Goal: Task Accomplishment & Management: Use online tool/utility

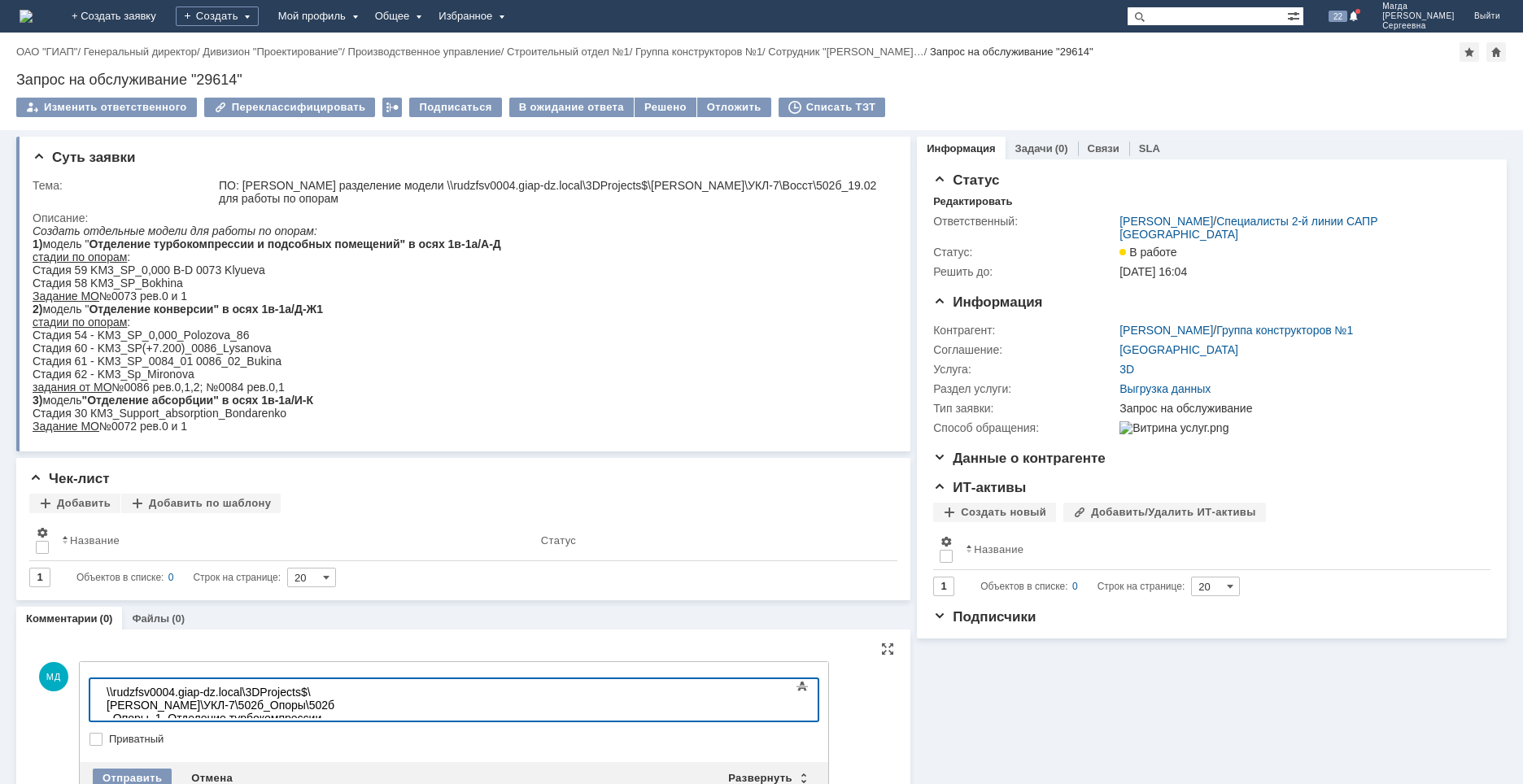
scroll to position [1770, 6]
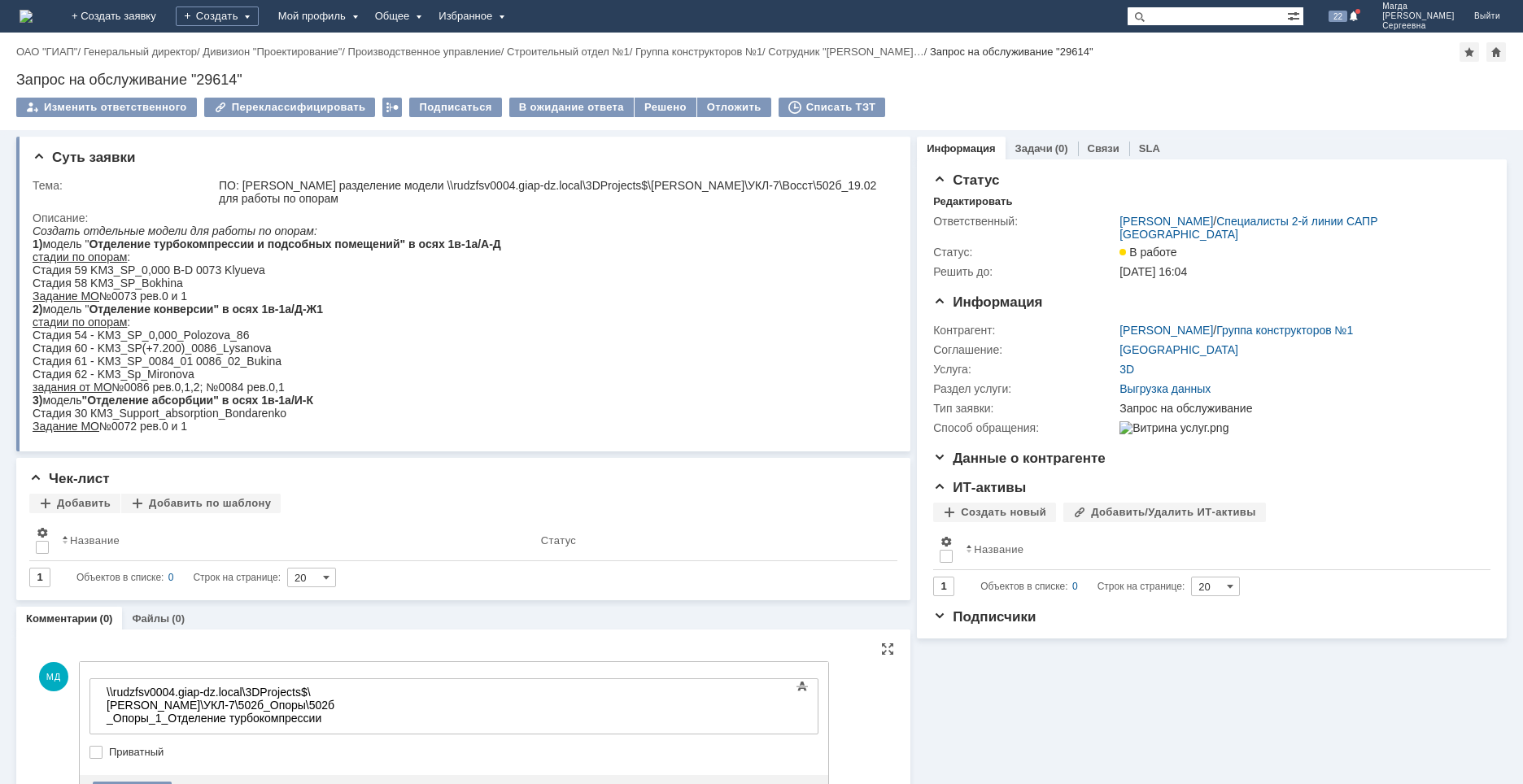
click at [242, 709] on div "\\rudzfsv0004.giap-dz.local\3DProjects$\[PERSON_NAME]\УКЛ-7\502б_Опоры\502б_Опо…" at bounding box center [222, 719] width 231 height 65
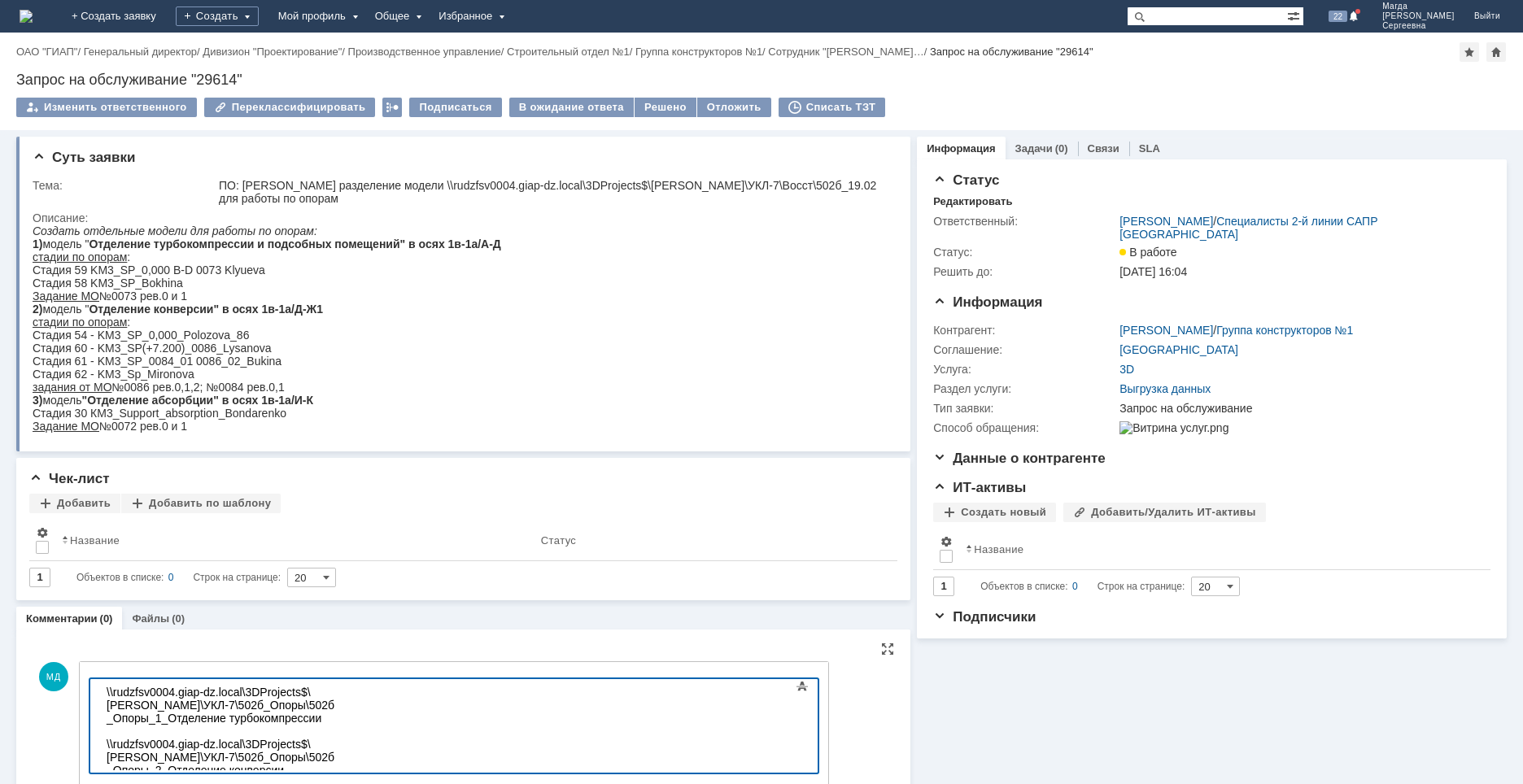
scroll to position [1621, 6]
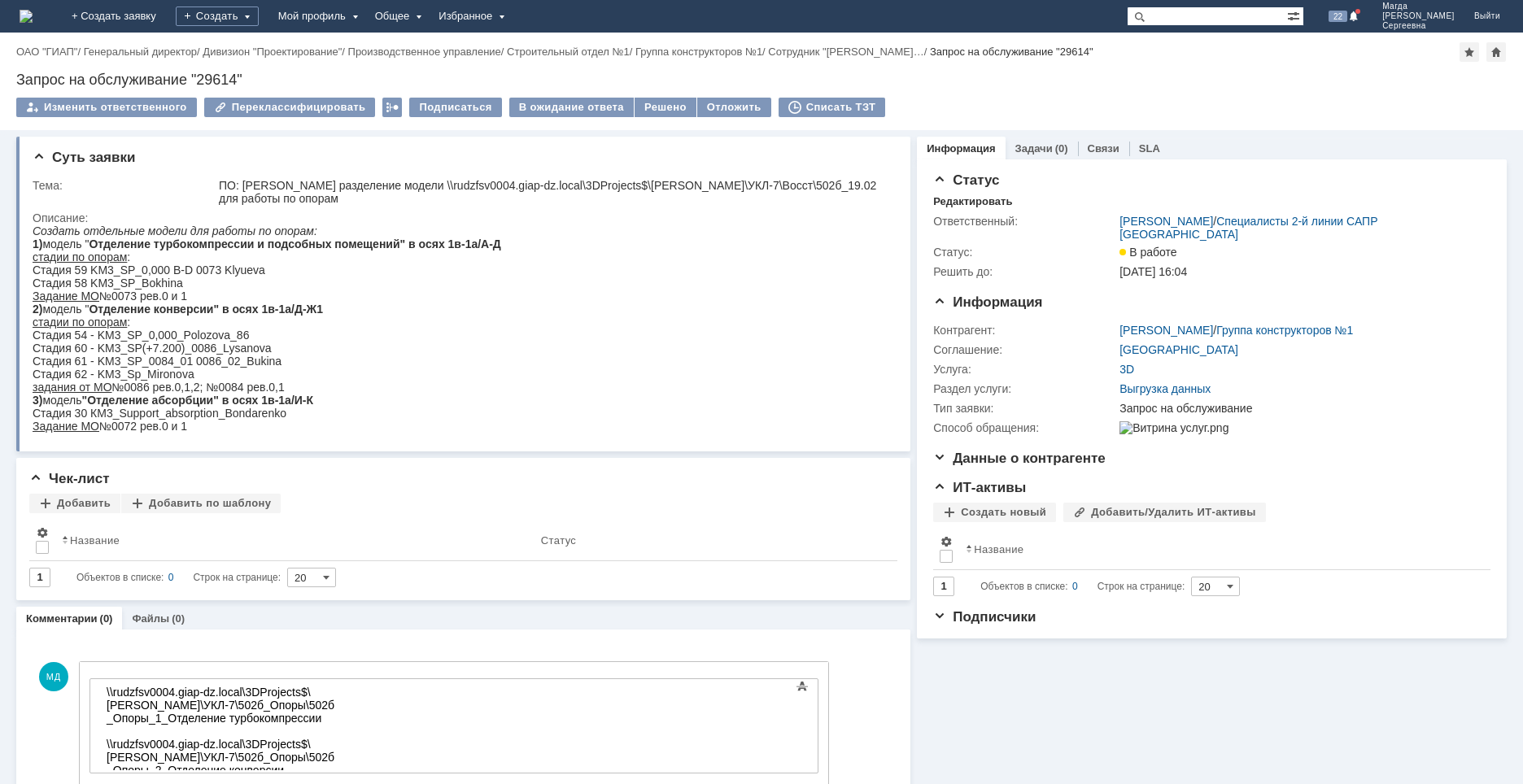
click at [124, 756] on div "\\rudzfsv0004.giap-dz.local\3DProjects$\[PERSON_NAME]\УКЛ-7\502б_Опоры\502б_Опо…" at bounding box center [222, 751] width 231 height 131
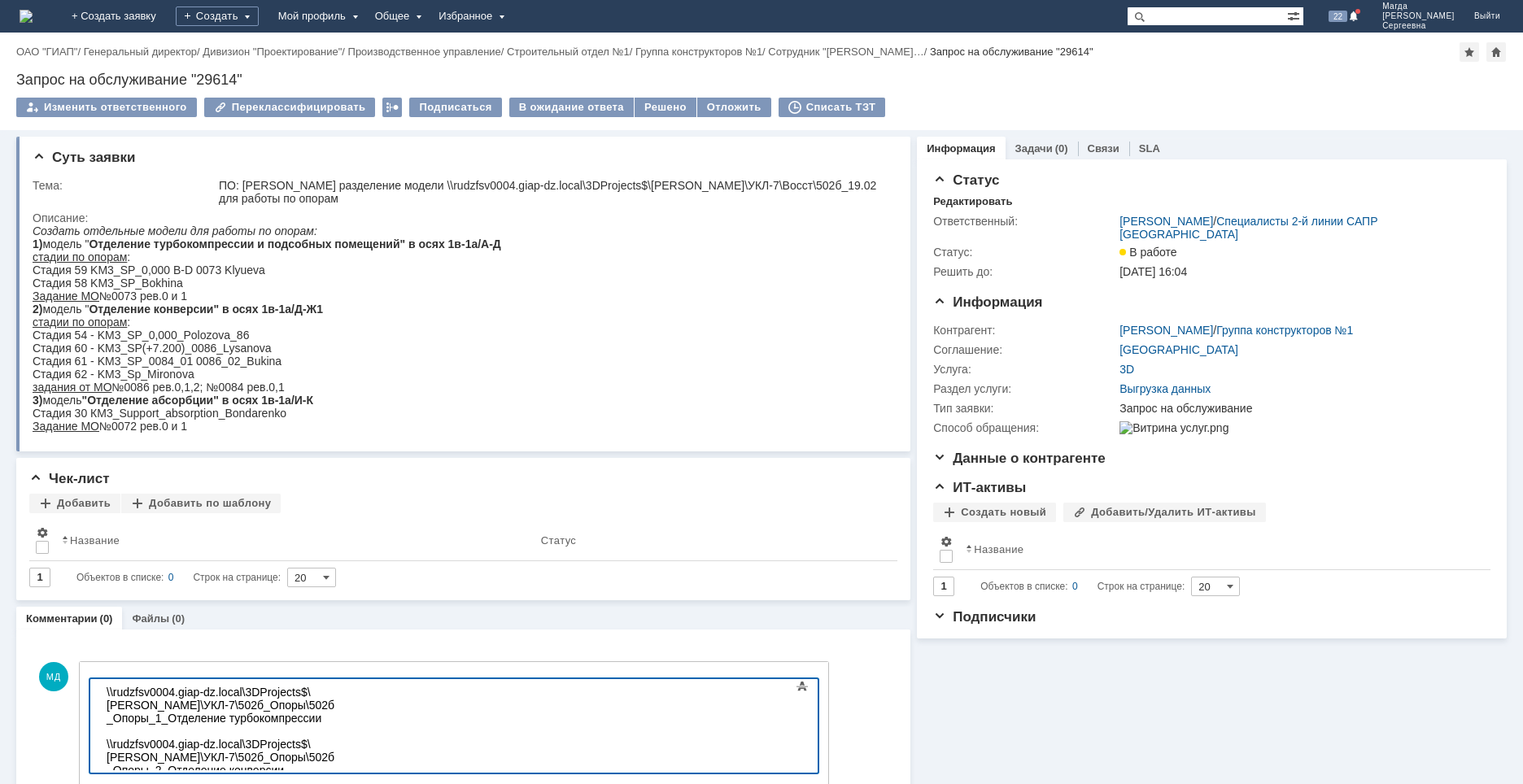
scroll to position [1619, 6]
click at [137, 745] on div "\\rudzfsv0004.giap-dz.local\3DProjects$\[PERSON_NAME]\УКЛ-7\502б_Опоры\502б_Опо…" at bounding box center [222, 764] width 231 height 156
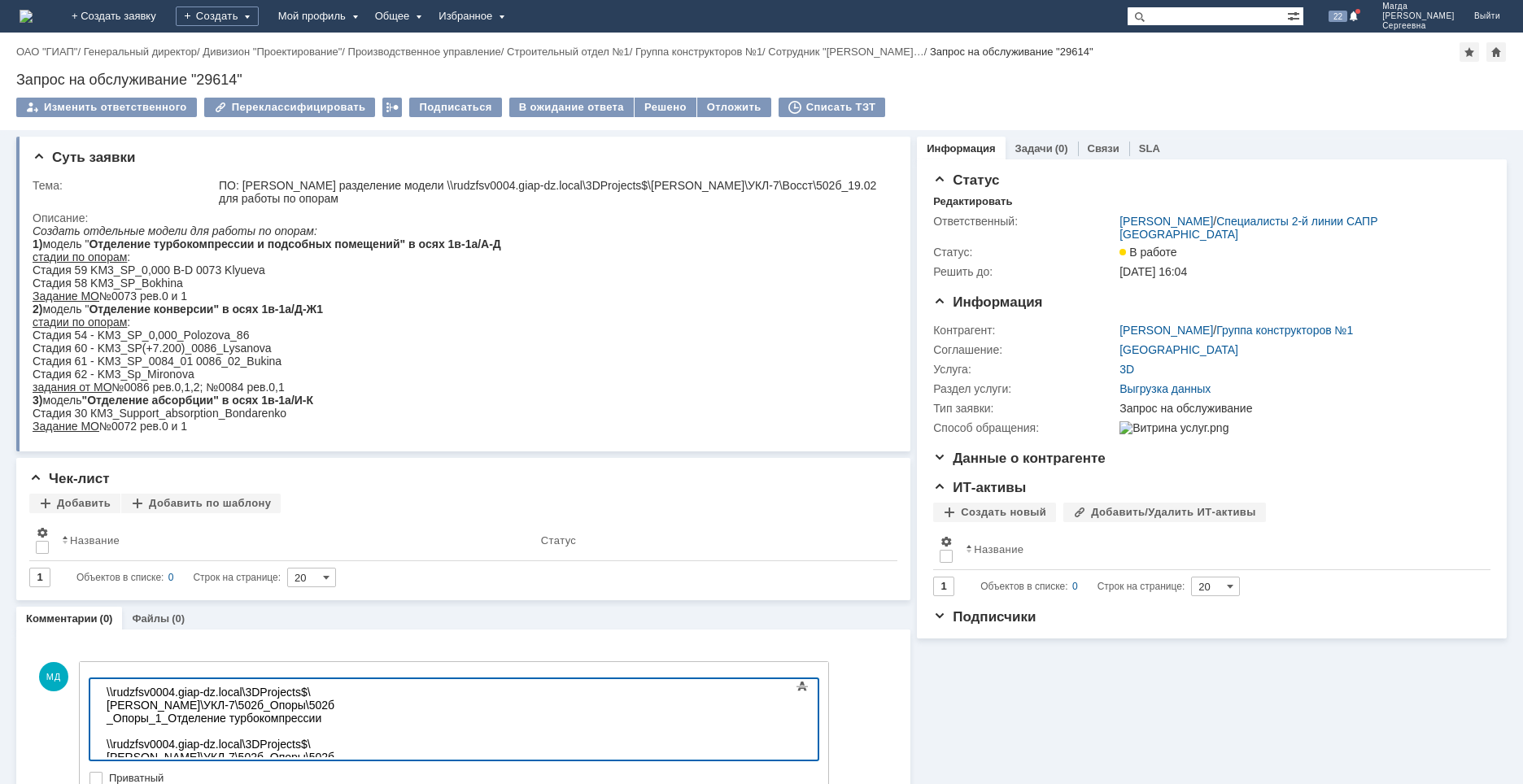
click at [106, 690] on body "\\rudzfsv0004.giap-dz.local\3DProjects$\[PERSON_NAME]\УКЛ-7\502б_Опоры\502б_Опо…" at bounding box center [222, 757] width 244 height 156
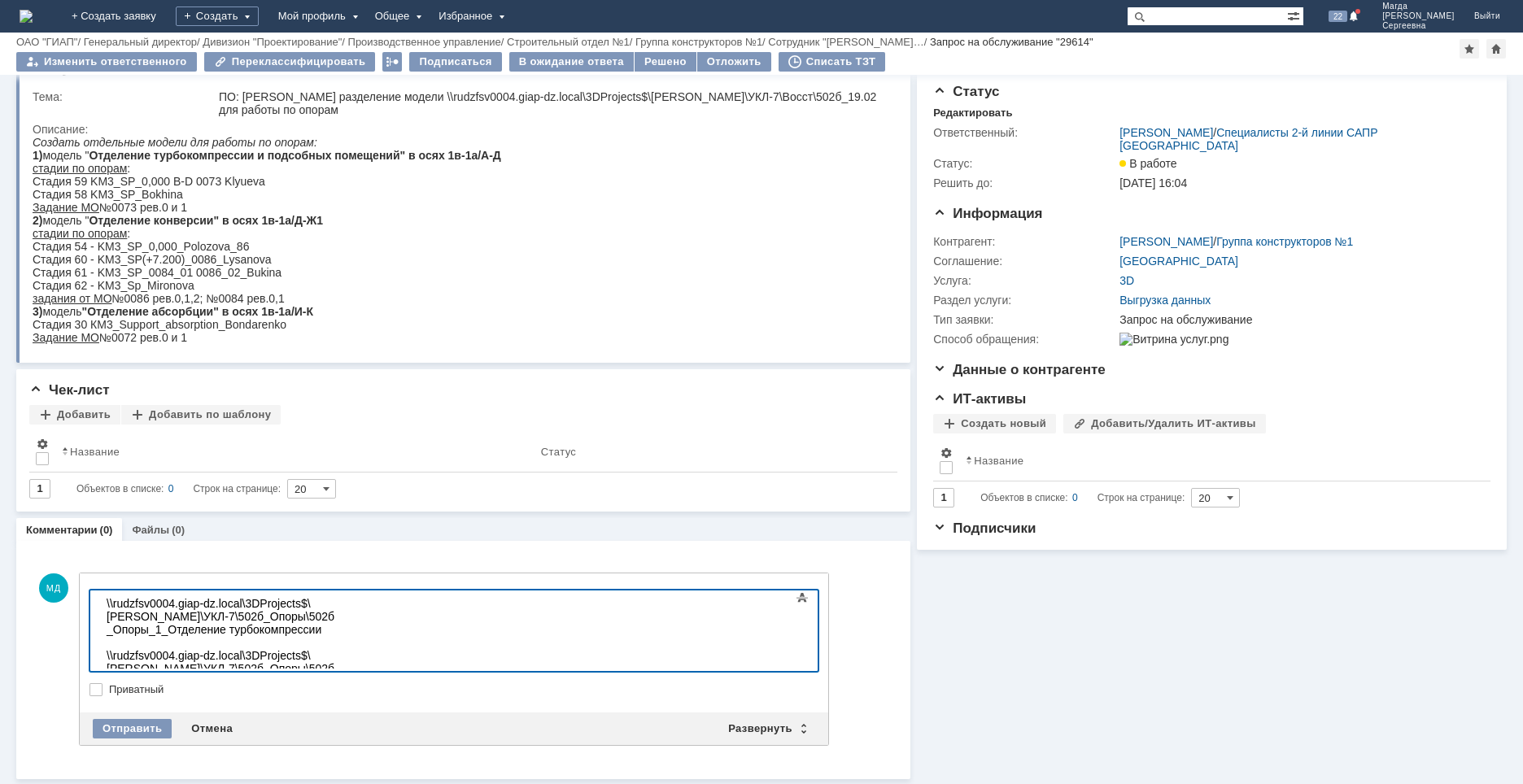
scroll to position [34, 0]
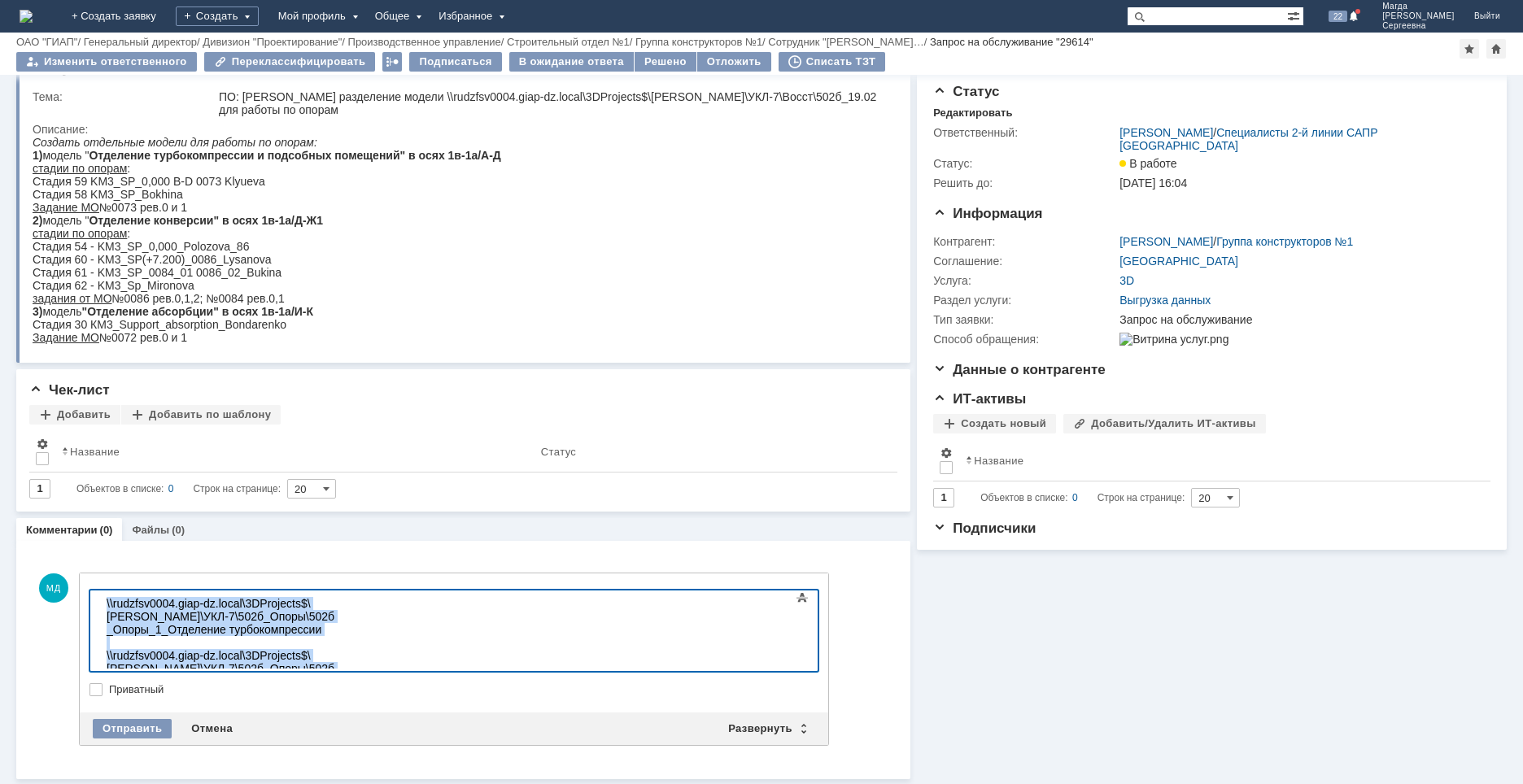
drag, startPoint x: 568, startPoint y: 651, endPoint x: 174, endPoint y: 1184, distance: 662.8
click at [100, 593] on html "\\rudzfsv0004.giap-dz.local\3DProjects$\[PERSON_NAME]\УКЛ-7\502б_Опоры\502б_Опо…" at bounding box center [222, 668] width 244 height 156
copy div "\\rudzfsv0004.giap-dz.local\3DProjects$\[PERSON_NAME]\УКЛ-7\502б_Опоры\502б_Опо…"
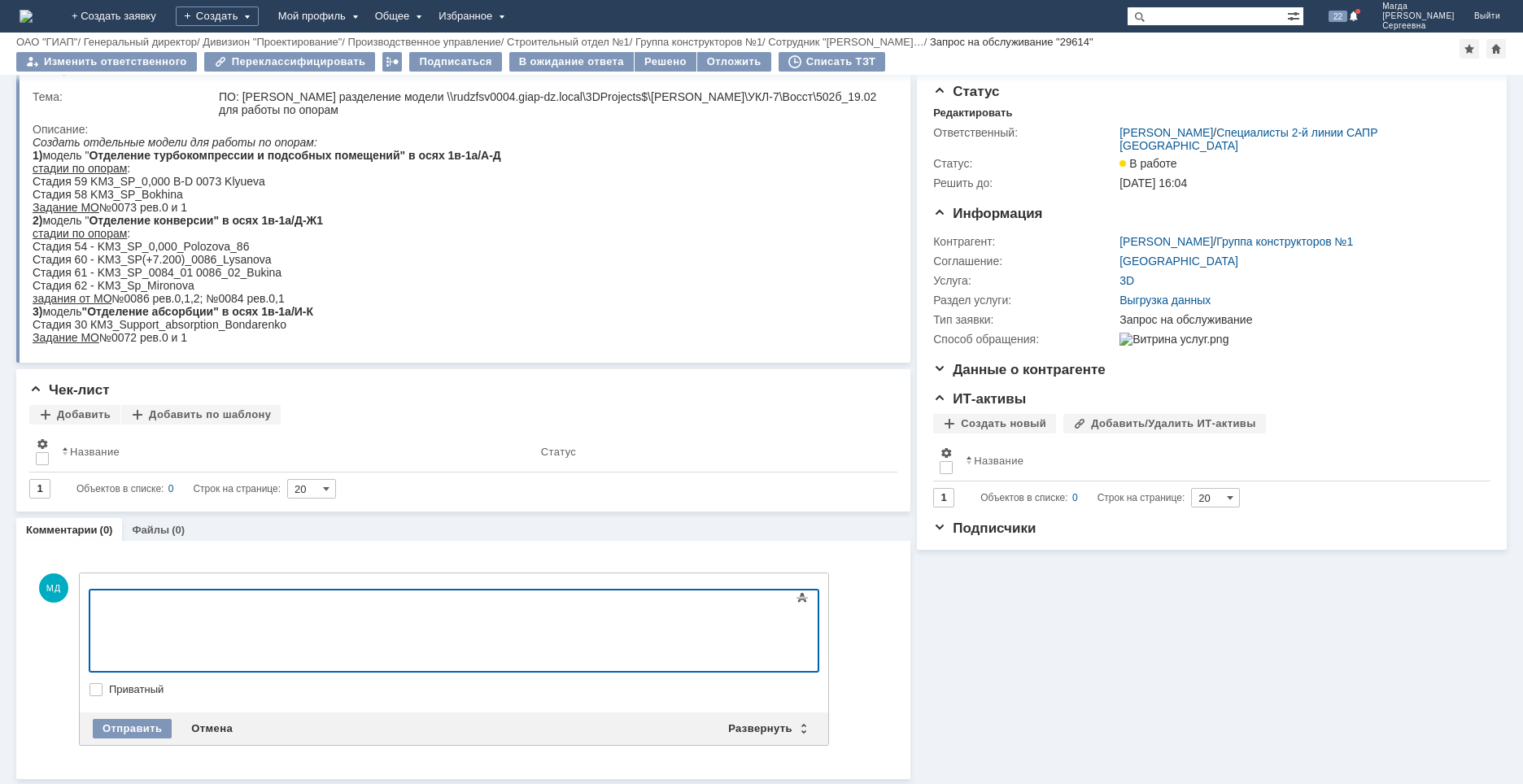
scroll to position [0, 0]
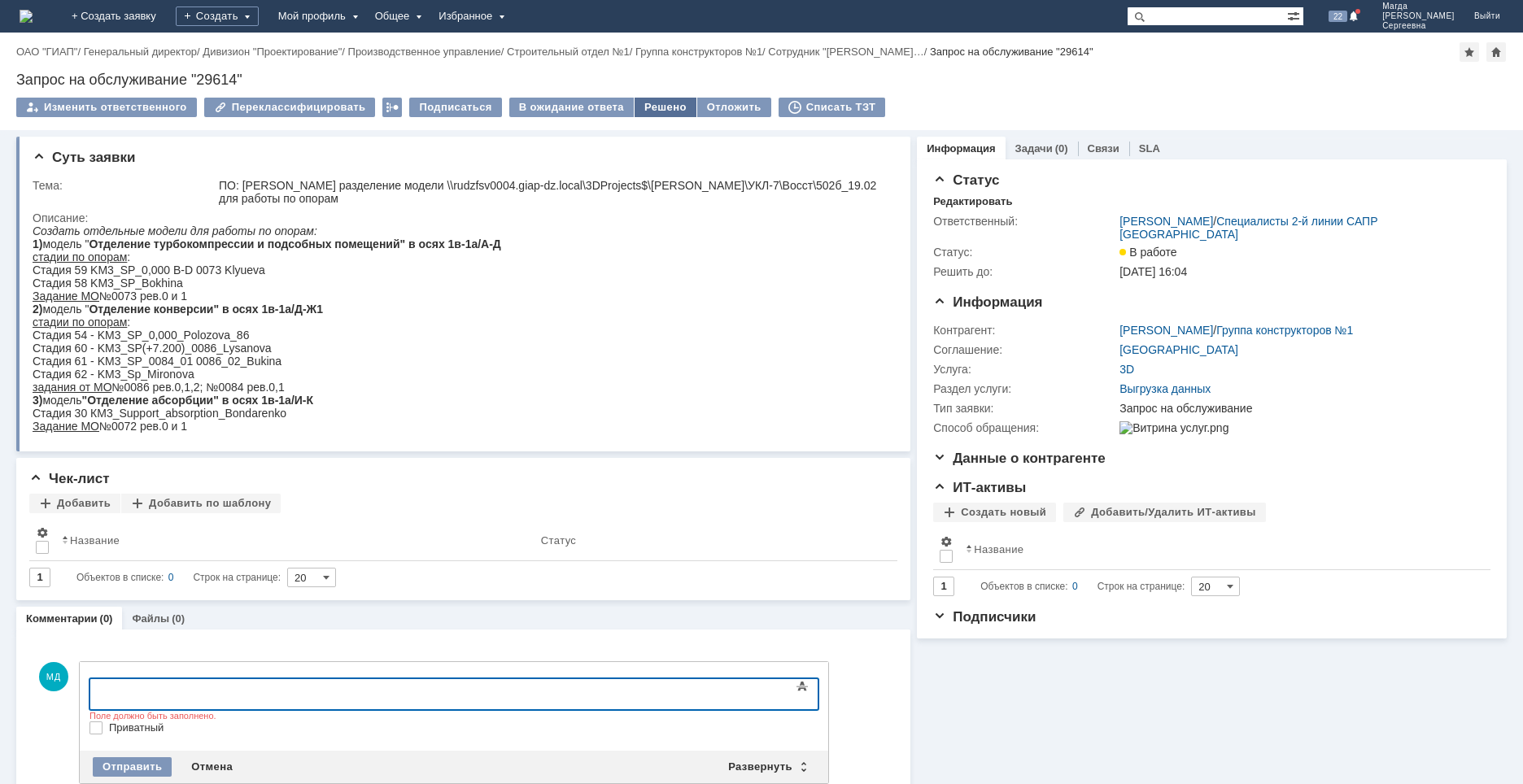
click at [637, 105] on div "Решено" at bounding box center [665, 107] width 61 height 19
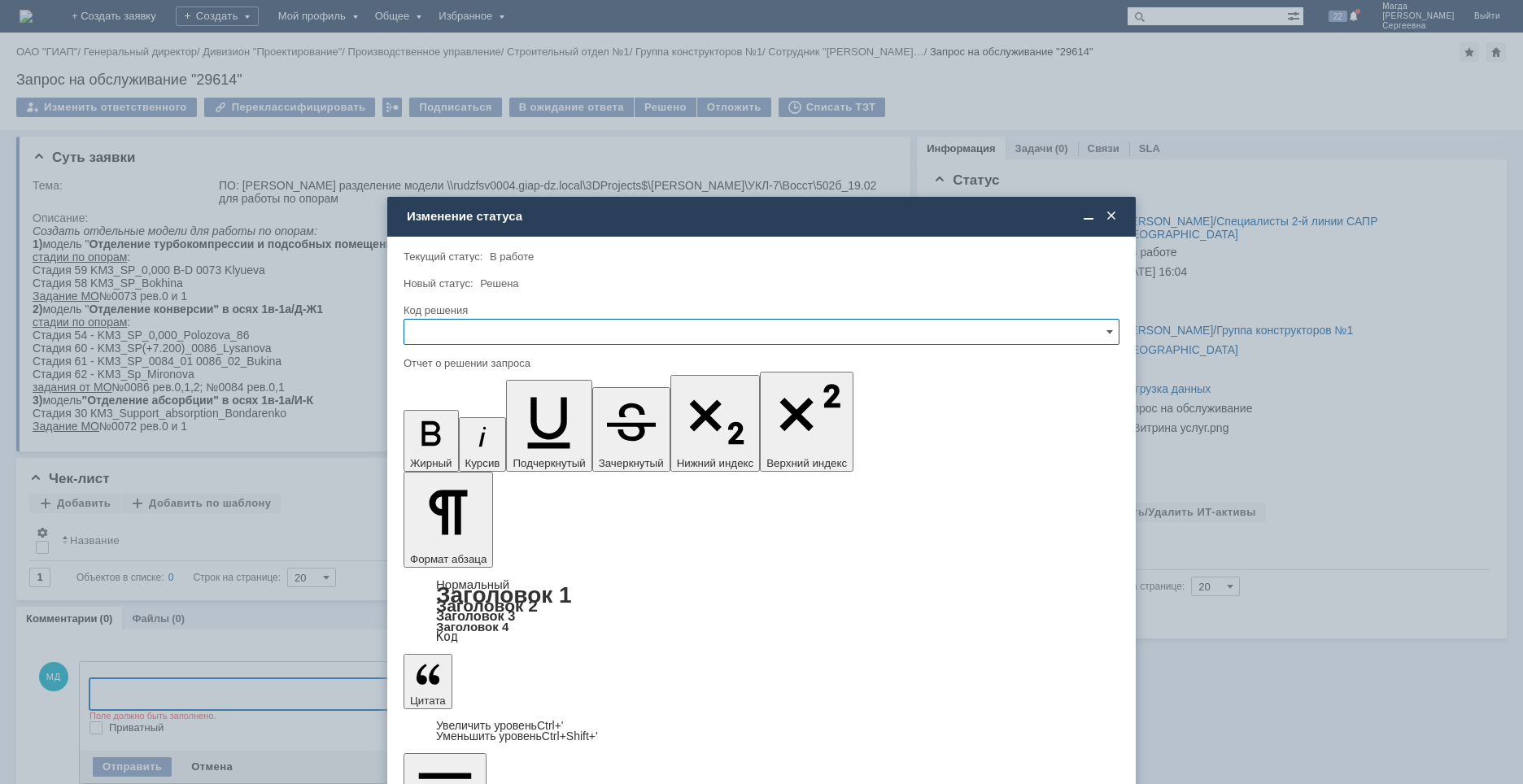
click at [490, 346] on div at bounding box center [761, 350] width 716 height 12
click at [487, 334] on input "text" at bounding box center [761, 331] width 716 height 26
click at [457, 419] on span "Отклонено" at bounding box center [761, 416] width 695 height 13
click at [454, 335] on input "Отклонено" at bounding box center [761, 331] width 716 height 26
click at [451, 439] on span "Решено" at bounding box center [761, 442] width 695 height 13
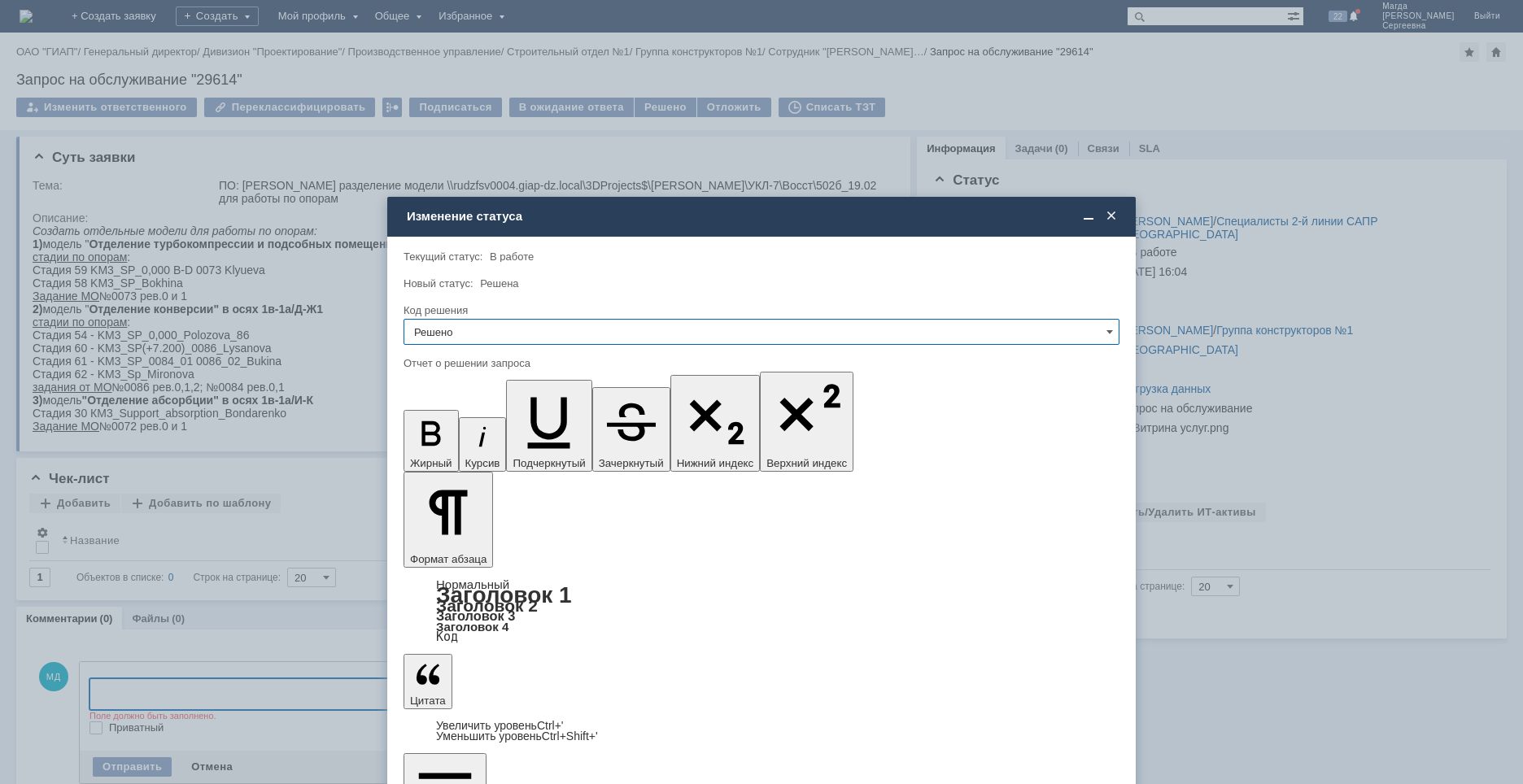
type input "Решено"
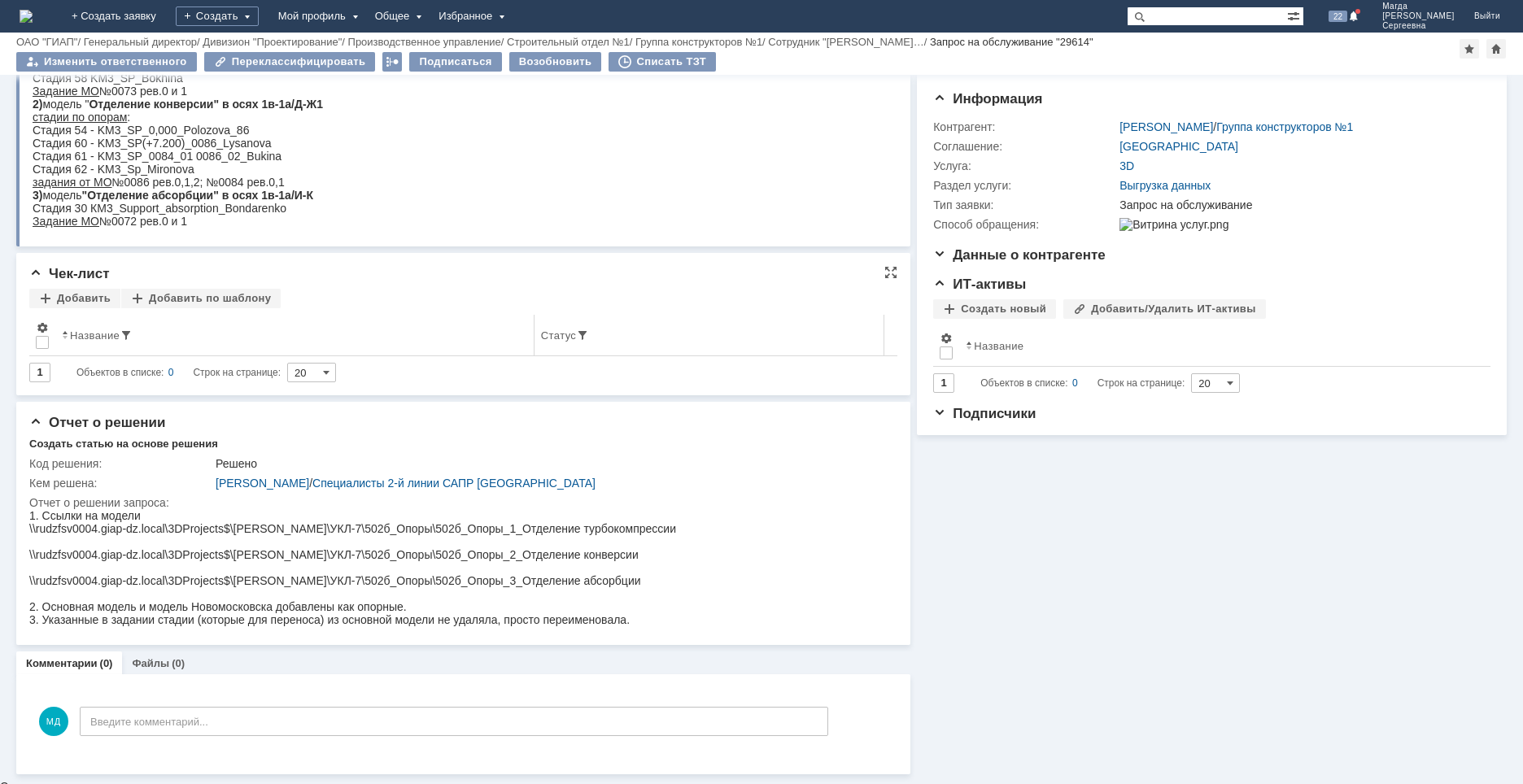
scroll to position [148, 0]
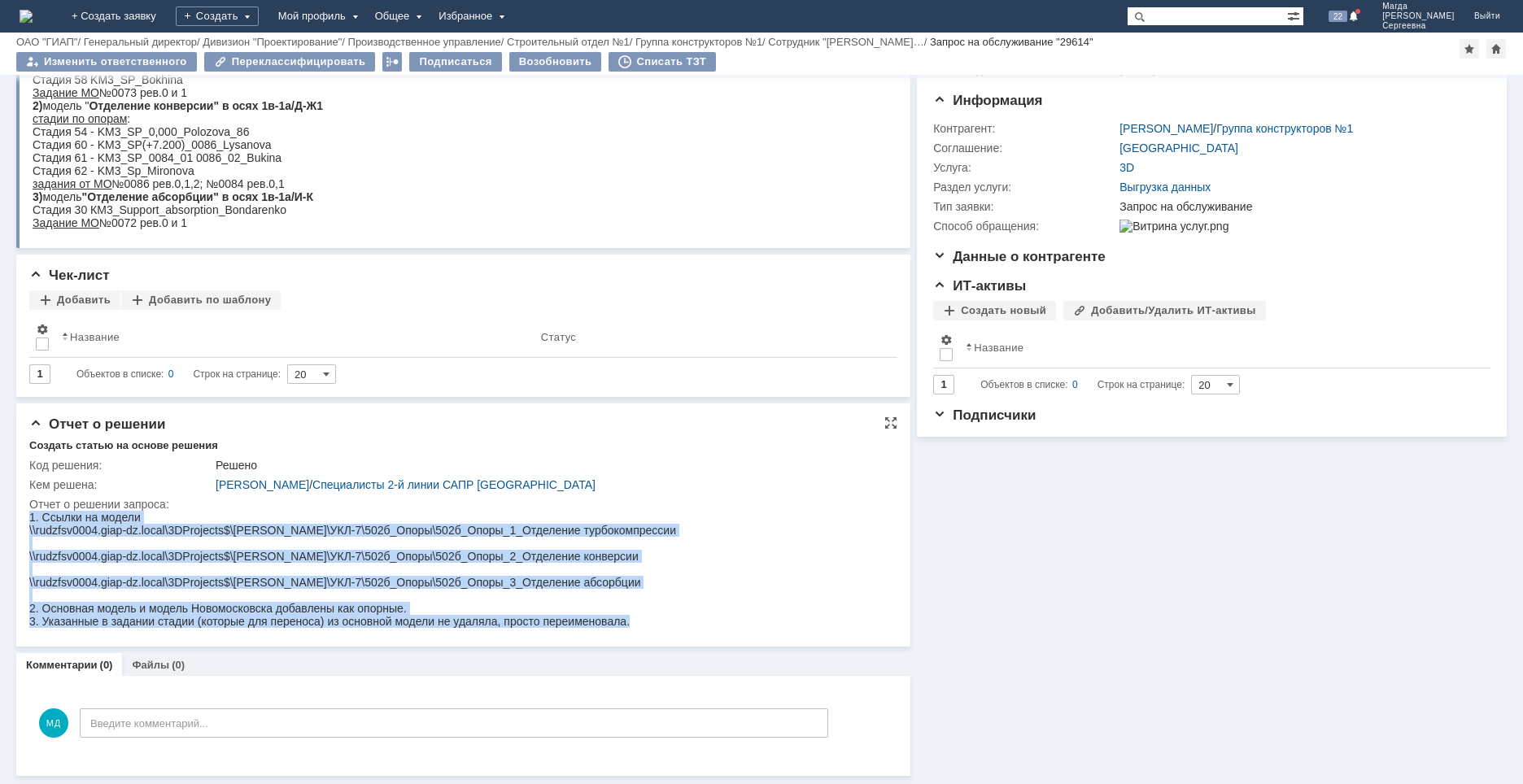
drag, startPoint x: 30, startPoint y: 515, endPoint x: 642, endPoint y: 621, distance: 621.1
click at [642, 621] on html "1. Ссылки на модели \\rudzfsv0004.giap-dz.local\3DProjects$\[PERSON_NAME]\УКЛ-7…" at bounding box center [452, 569] width 845 height 117
copy div "1. Ссылки на модели \\rudzfsv0004.giap-dz.local\3DProjects$\[PERSON_NAME]\УКЛ-7…"
drag, startPoint x: 409, startPoint y: 539, endPoint x: 406, endPoint y: 555, distance: 16.3
click at [408, 539] on div "1. Ссылки на модели \\rudzfsv0004.giap-dz.local\3DProjects$\[PERSON_NAME]\УКЛ-7…" at bounding box center [353, 569] width 647 height 117
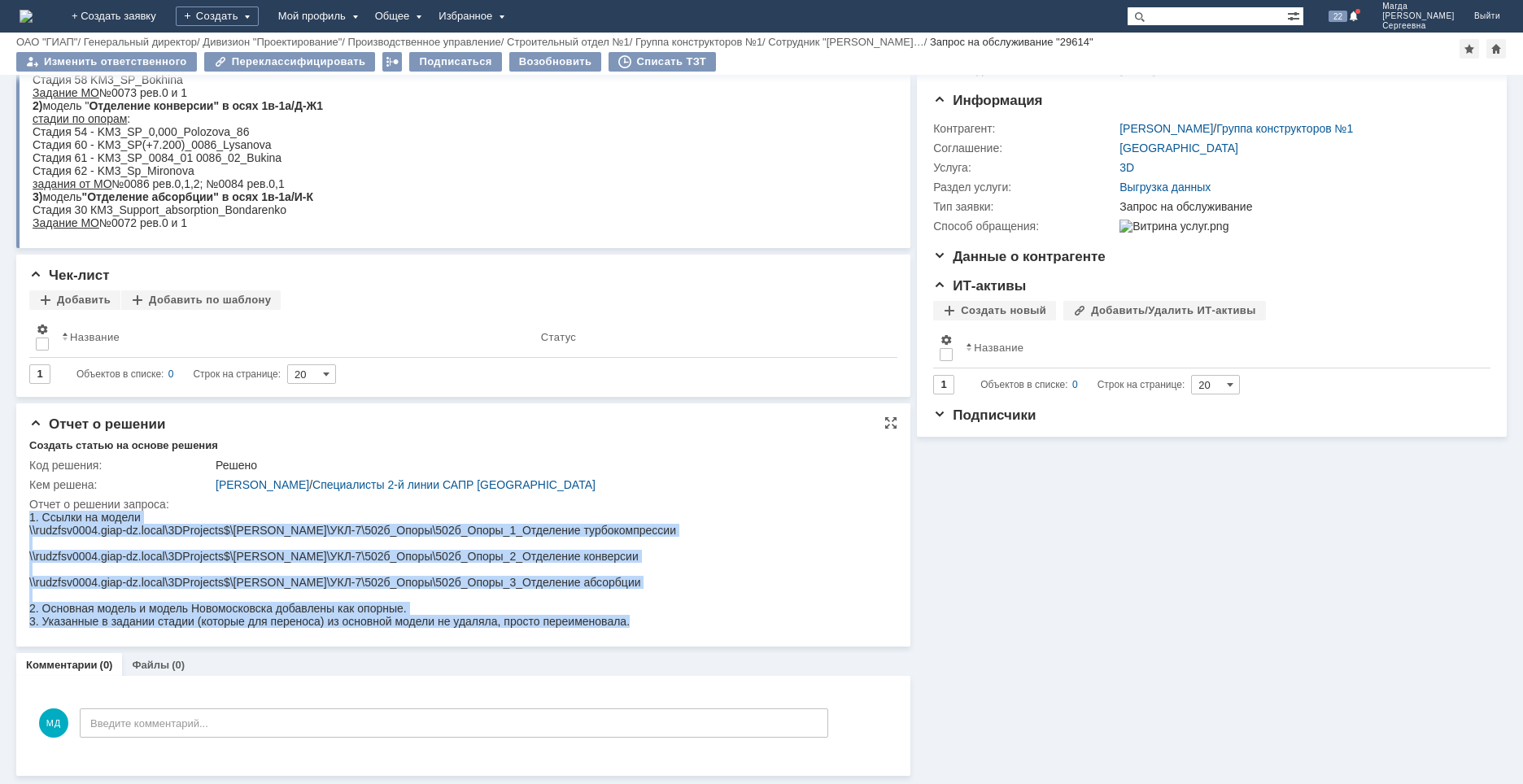
click at [432, 602] on div "1. Ссылки на модели \\rudzfsv0004.giap-dz.local\3DProjects$\[PERSON_NAME]\УКЛ-7…" at bounding box center [353, 569] width 647 height 117
click at [126, 526] on div "1. Ссылки на модели \\rudzfsv0004.giap-dz.local\3DProjects$\[PERSON_NAME]\УКЛ-7…" at bounding box center [353, 569] width 647 height 117
drag, startPoint x: 30, startPoint y: 516, endPoint x: 668, endPoint y: 1142, distance: 893.8
click at [638, 628] on html "1. Ссылки на модели \\rudzfsv0004.giap-dz.local\3DProjects$\[PERSON_NAME]\УКЛ-7…" at bounding box center [452, 569] width 845 height 117
copy div "1. Ссылки на модели \\rudzfsv0004.giap-dz.local\3DProjects$\[PERSON_NAME]\УКЛ-7…"
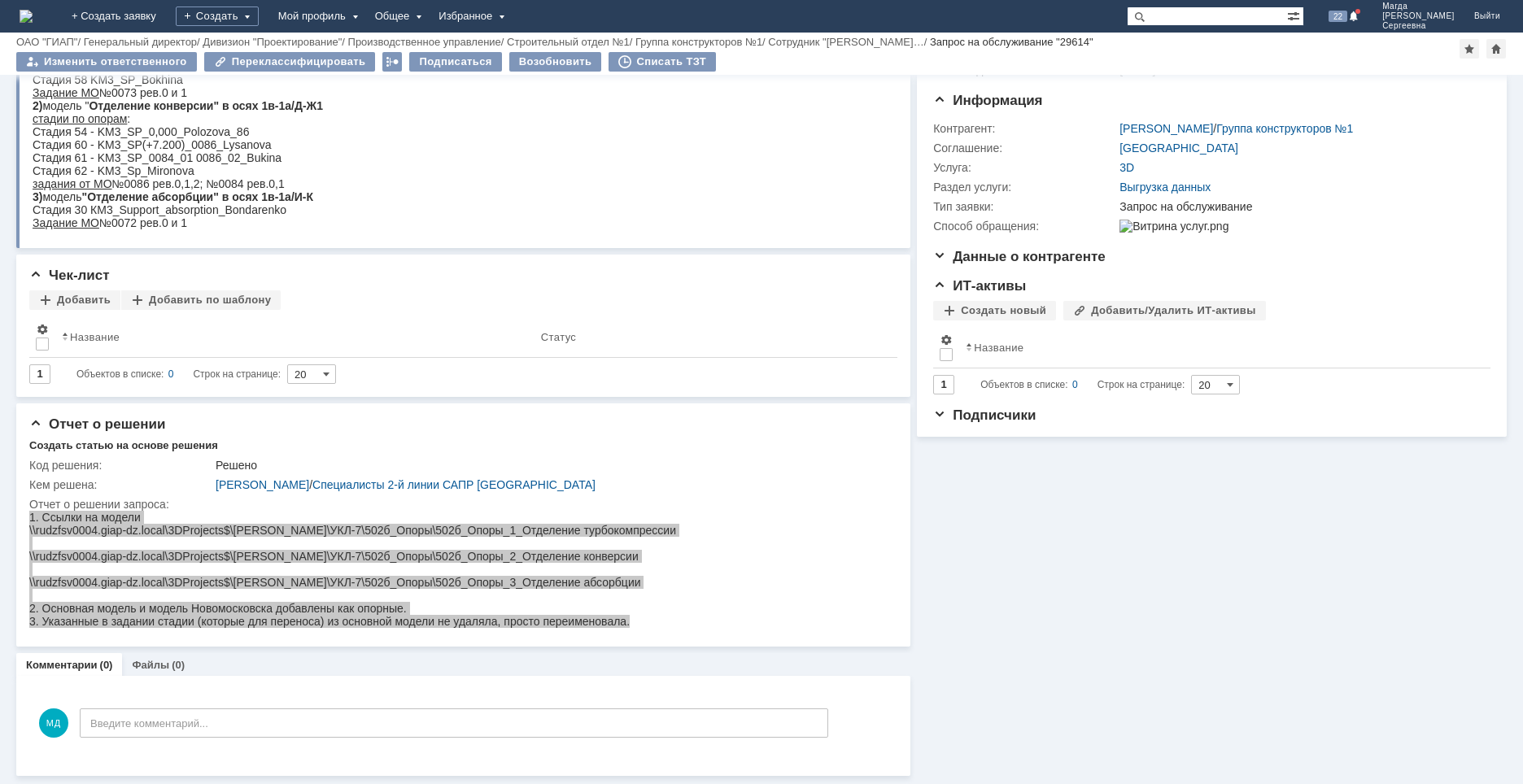
scroll to position [0, 0]
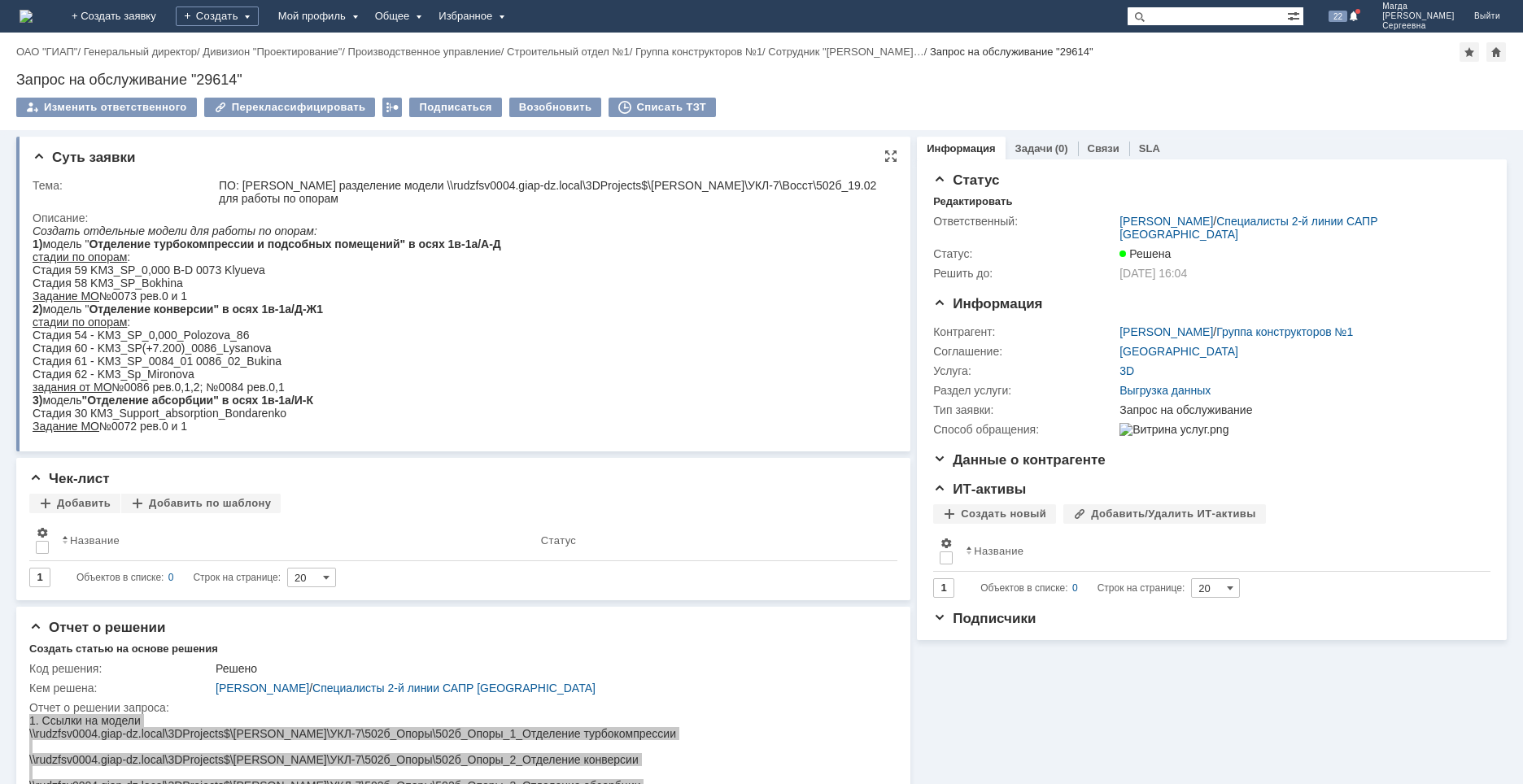
click at [611, 272] on html "Создать отдельные модели для работы по опорам: 1) модель " Отделение турбокомпр…" at bounding box center [456, 328] width 846 height 208
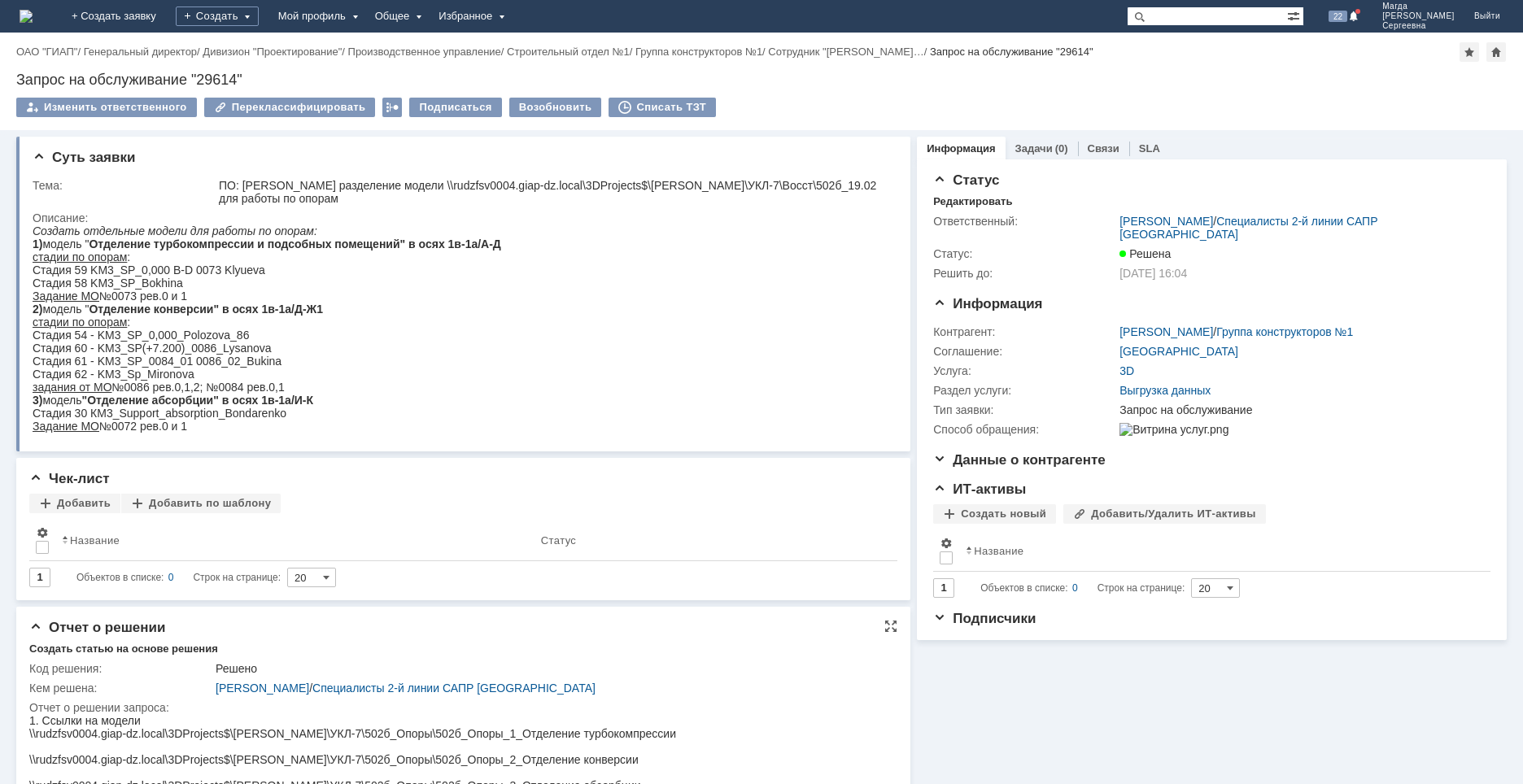
click at [734, 719] on html "1. Ссылки на модели \\rudzfsv0004.giap-dz.local\3DProjects$\[PERSON_NAME]\УКЛ-7…" at bounding box center [455, 772] width 850 height 117
